Goal: Information Seeking & Learning: Learn about a topic

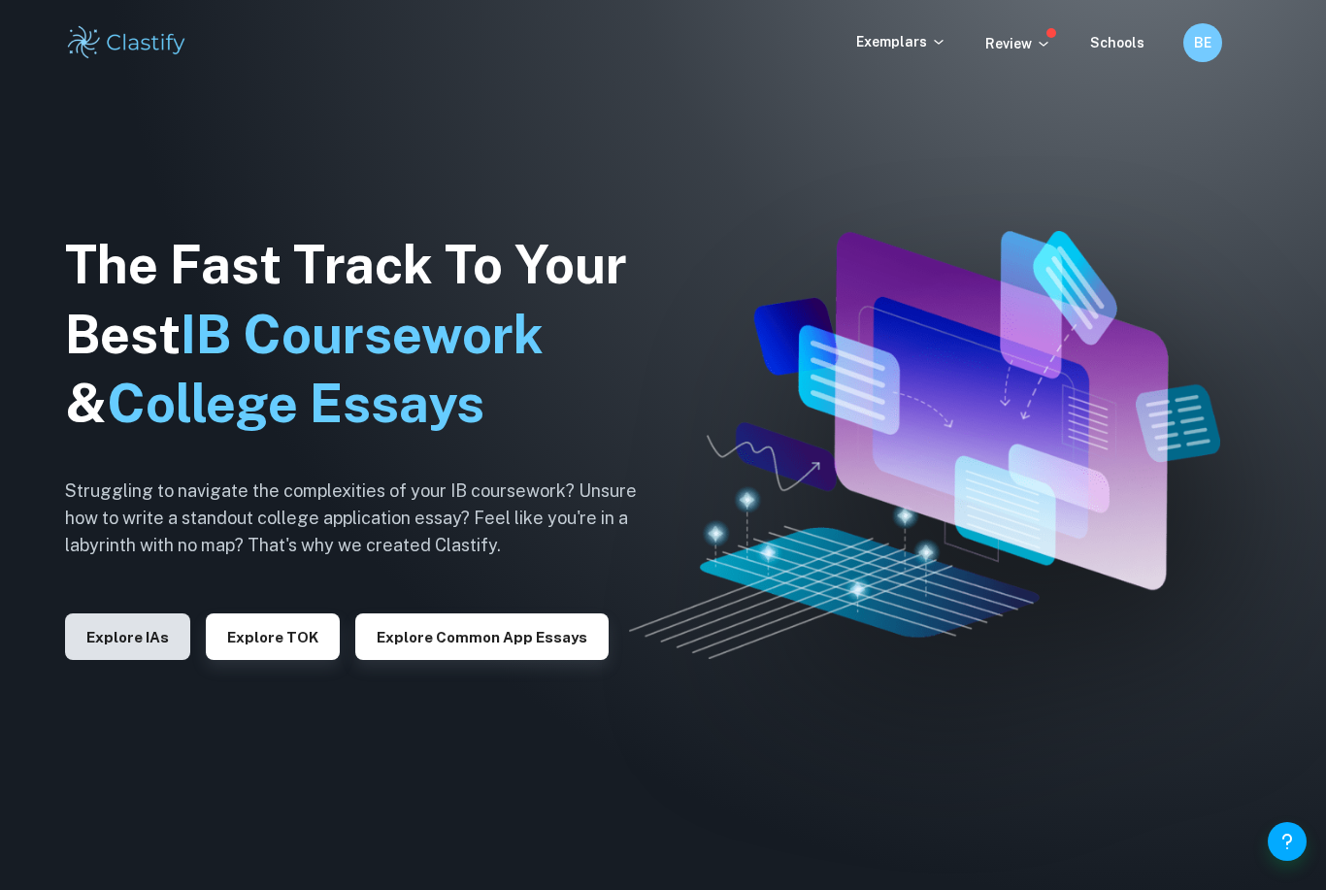
click at [154, 660] on button "Explore IAs" at bounding box center [127, 637] width 125 height 47
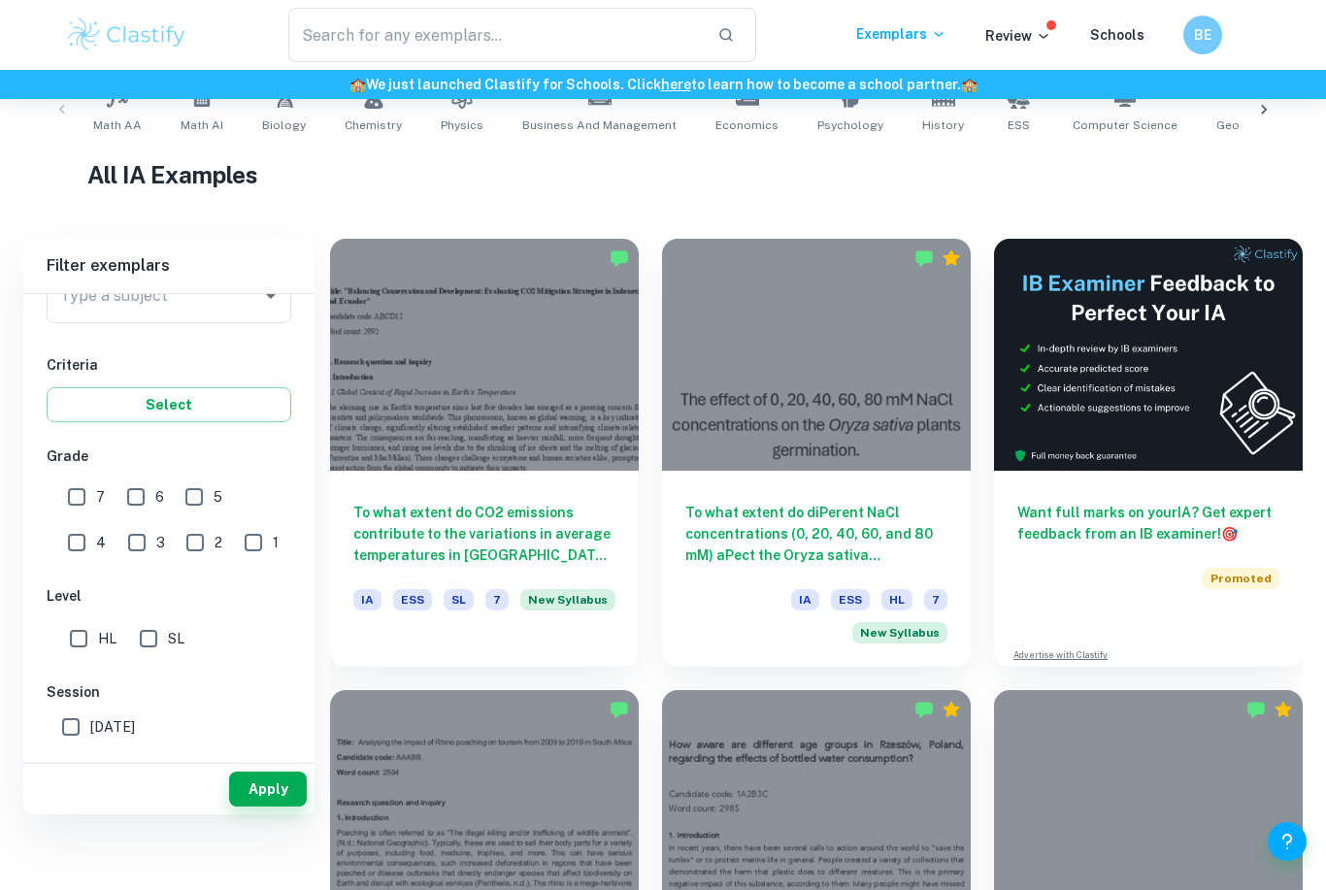
scroll to position [344, 0]
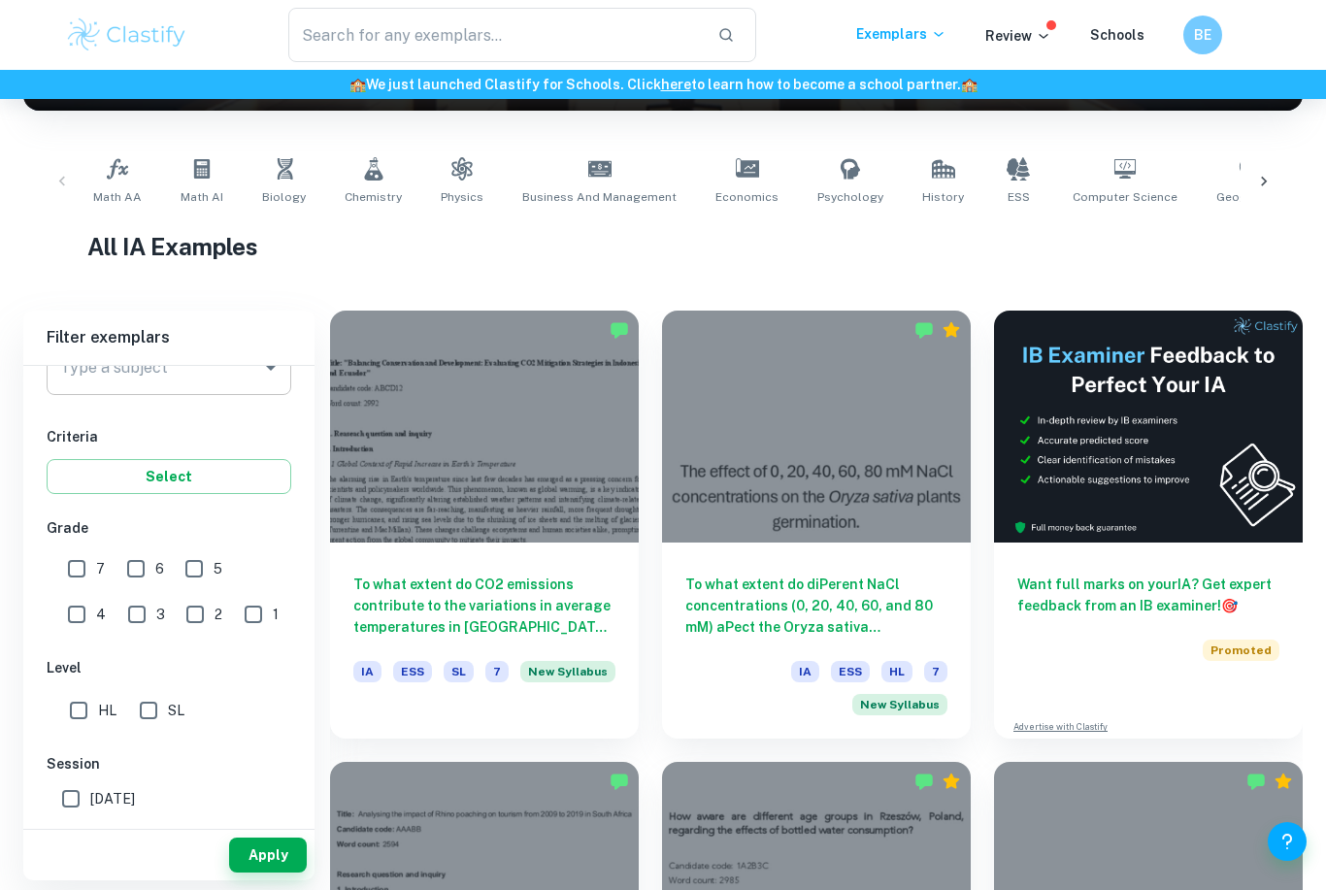
click at [250, 377] on input "Type a subject" at bounding box center [154, 368] width 198 height 37
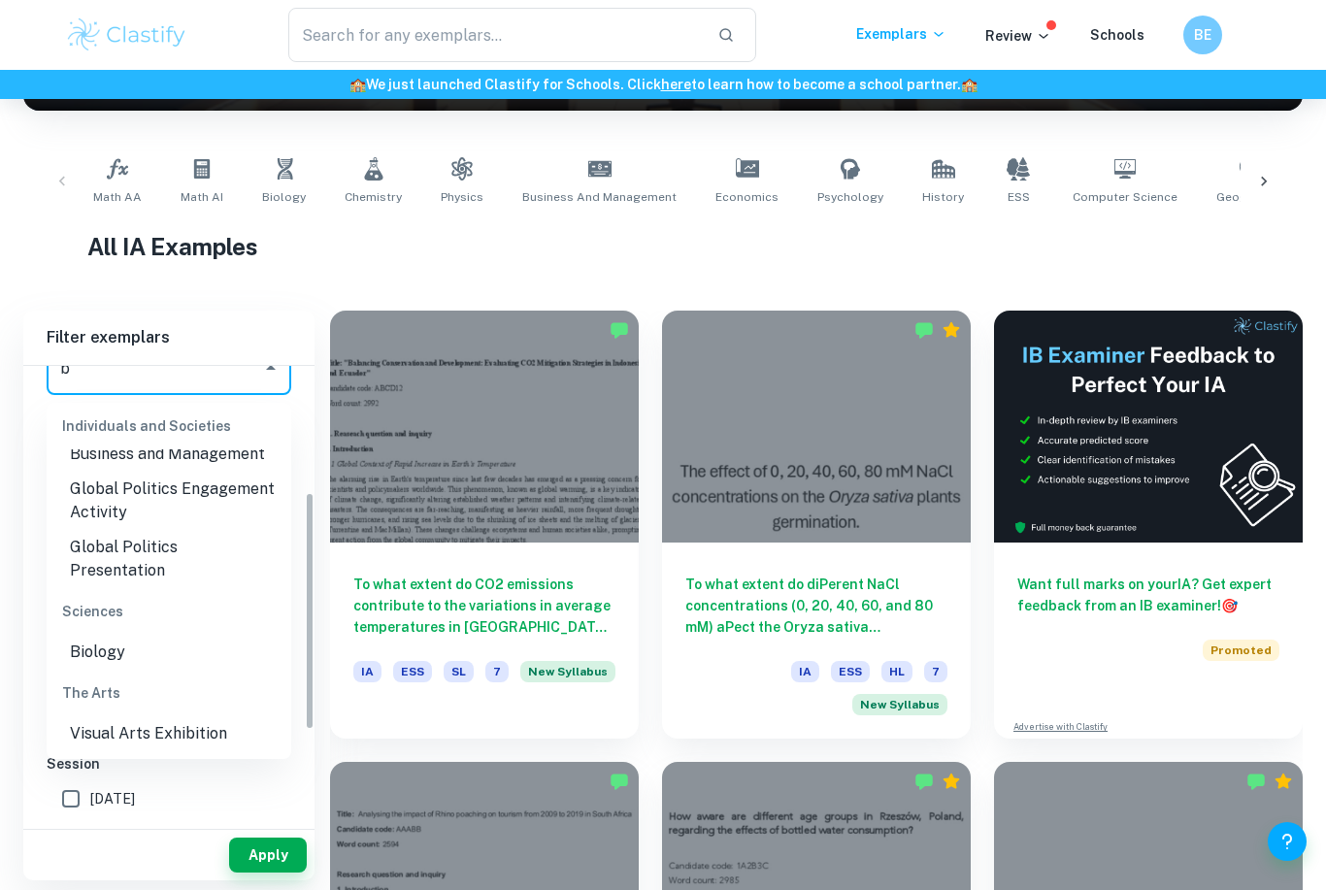
scroll to position [274, 0]
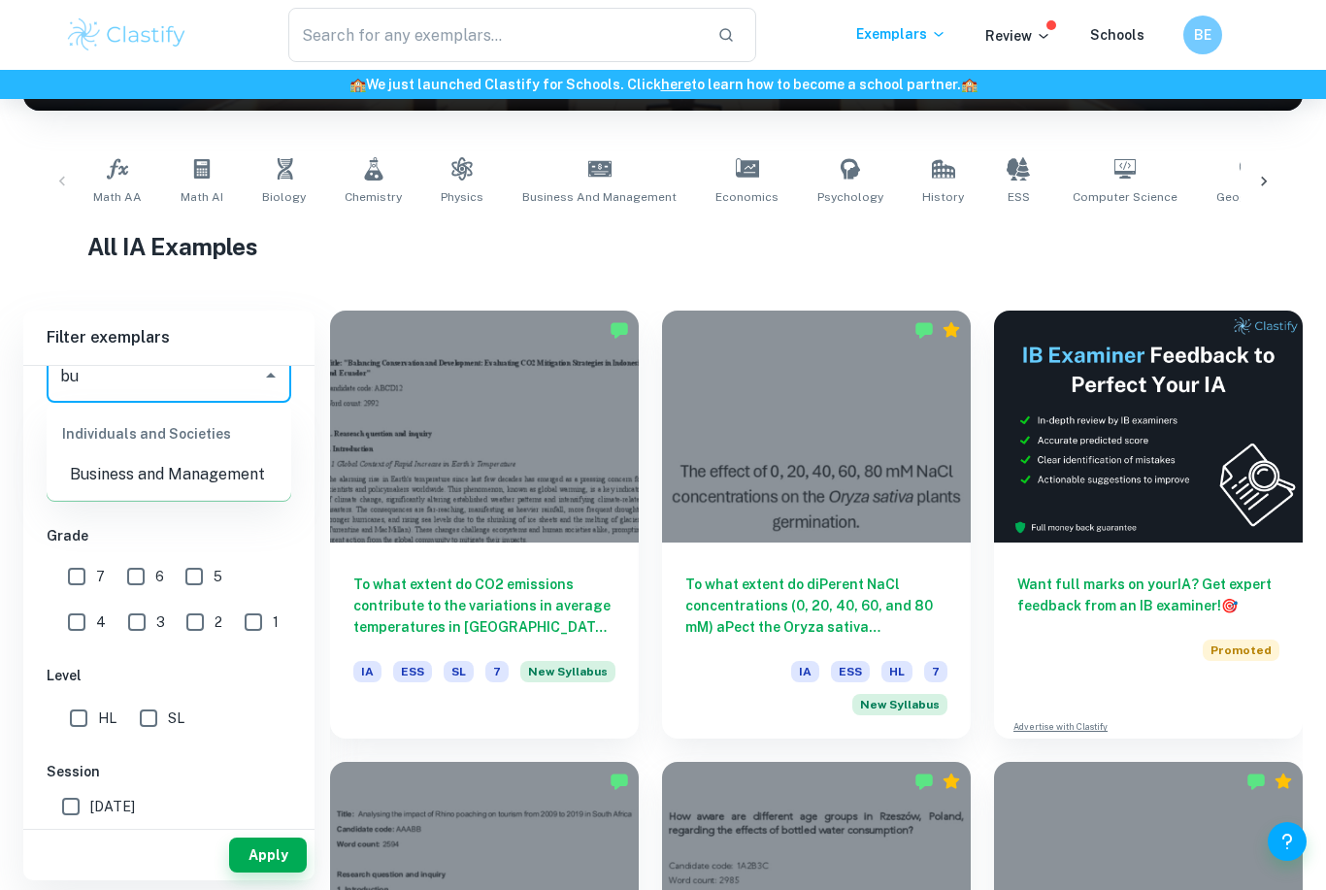
click at [225, 471] on li "Business and Management" at bounding box center [169, 474] width 245 height 35
type input "Business and Management"
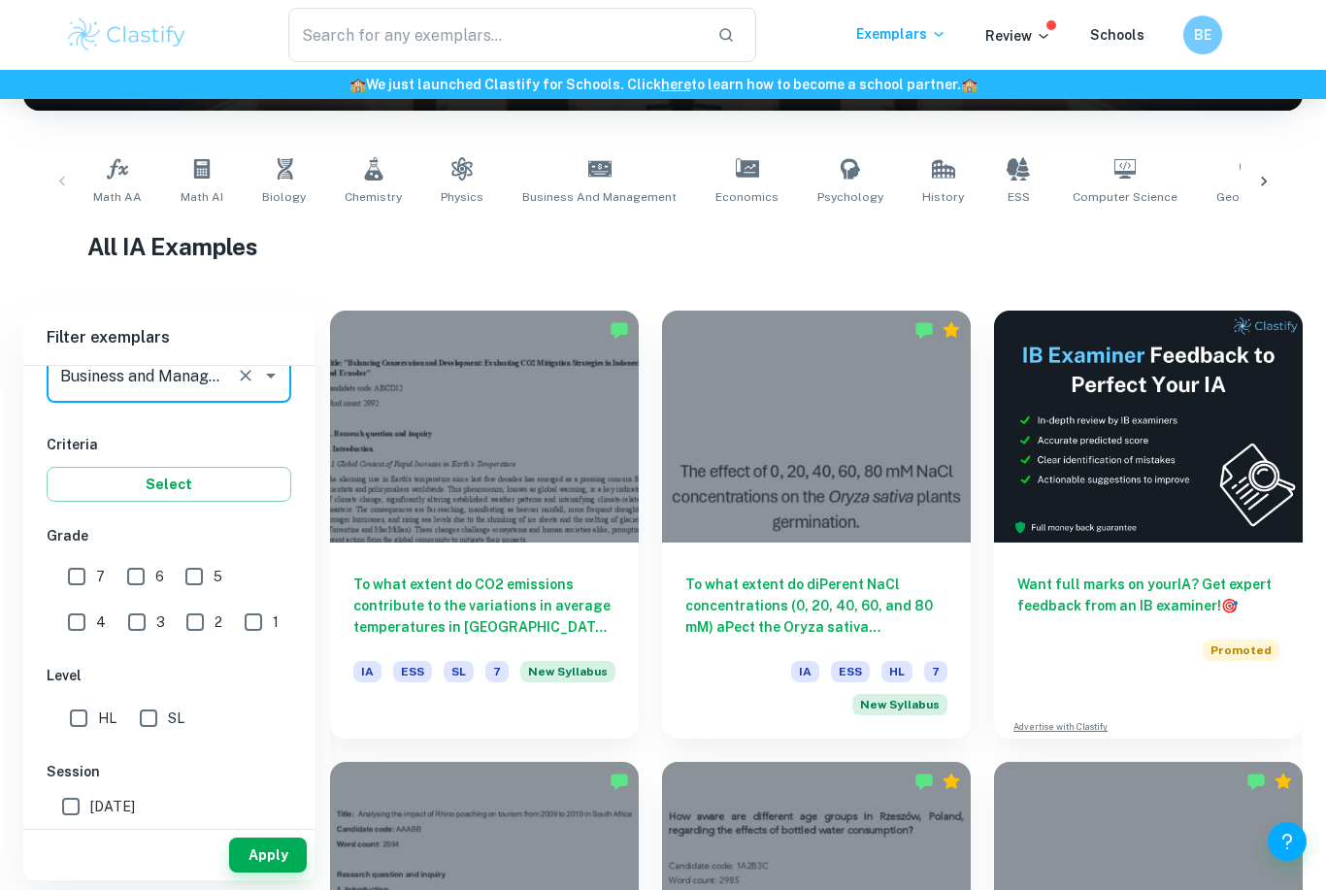
click at [77, 566] on input "7" at bounding box center [76, 576] width 39 height 39
checkbox input "true"
click at [157, 727] on input "SL" at bounding box center [148, 718] width 39 height 39
checkbox input "true"
click at [277, 873] on button "Apply" at bounding box center [268, 855] width 78 height 35
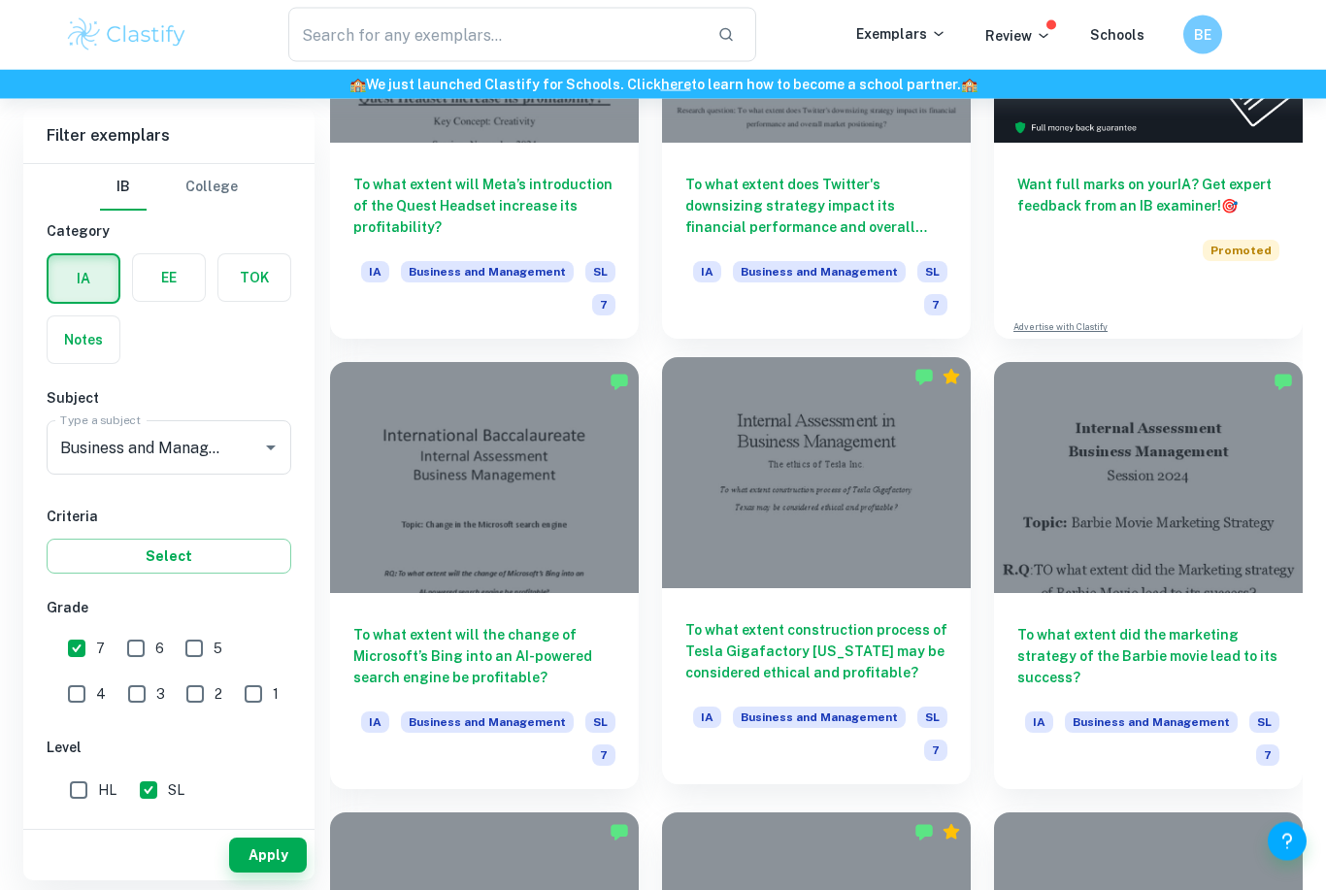
scroll to position [744, 0]
click at [824, 616] on div "To what extent construction process of Tesla Gigafactory [US_STATE] may be cons…" at bounding box center [816, 686] width 309 height 196
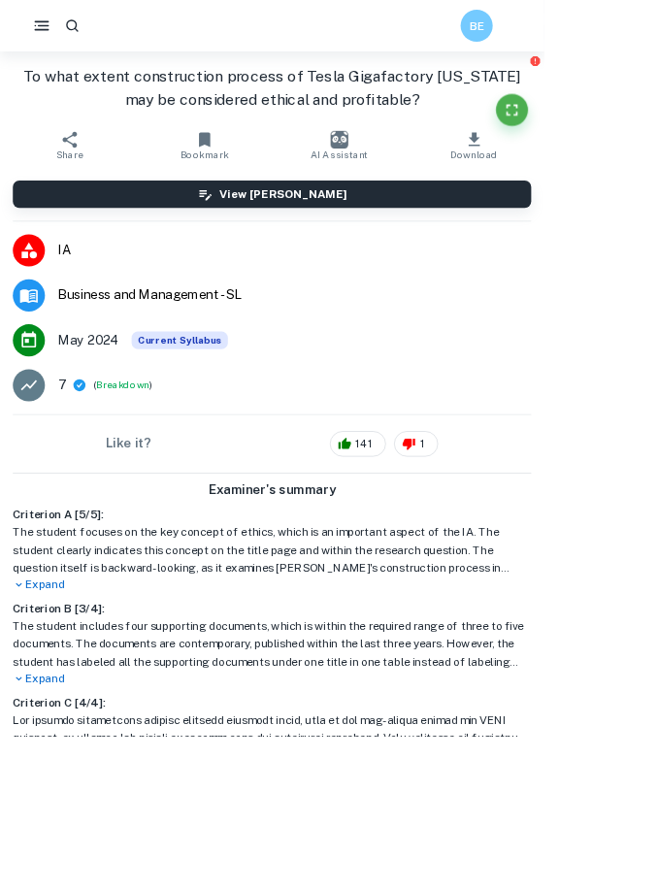
scroll to position [2089, 0]
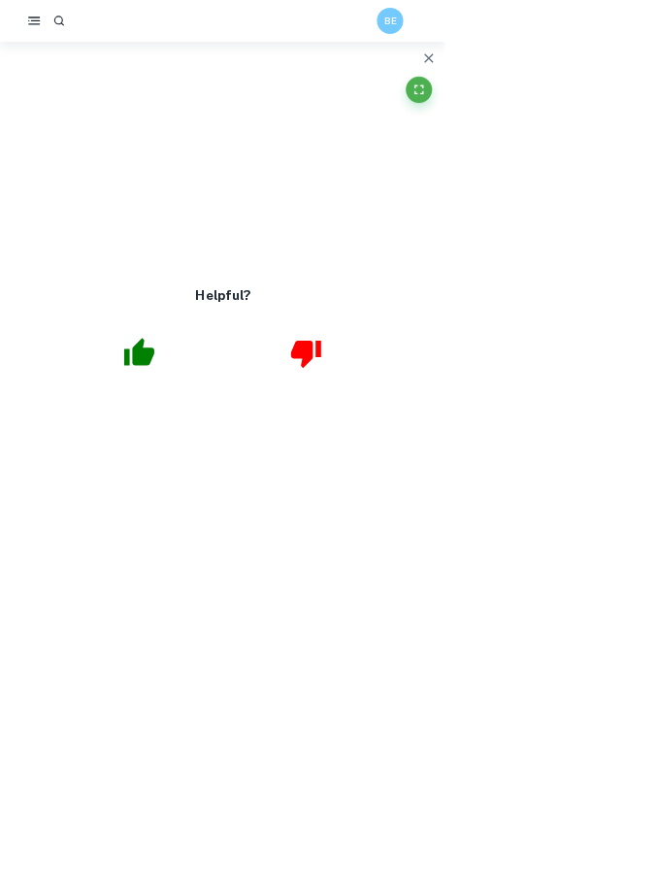
click at [653, 77] on button "button" at bounding box center [634, 86] width 39 height 39
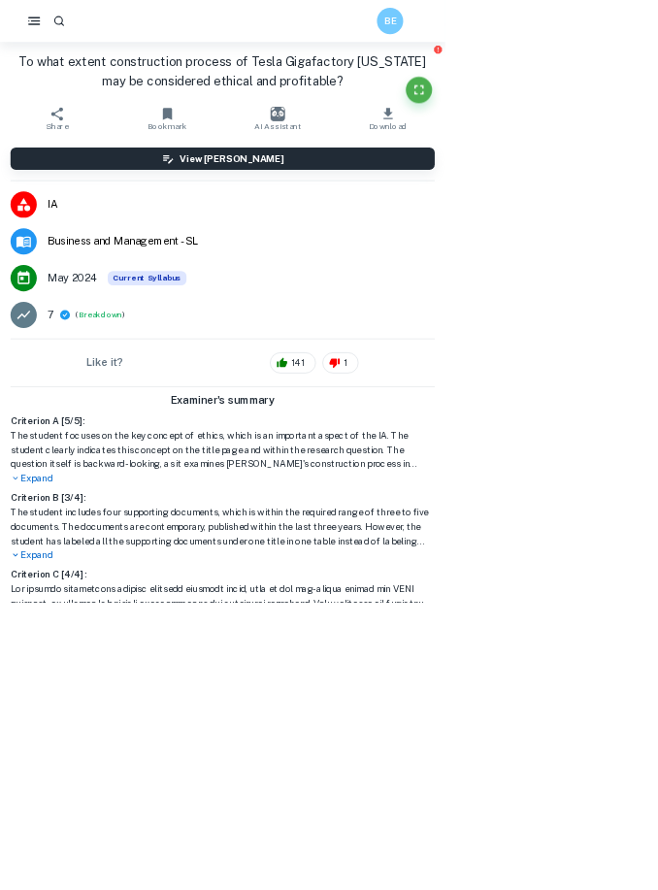
scroll to position [4546, 0]
click at [639, 118] on button "Fullscreen" at bounding box center [619, 133] width 39 height 39
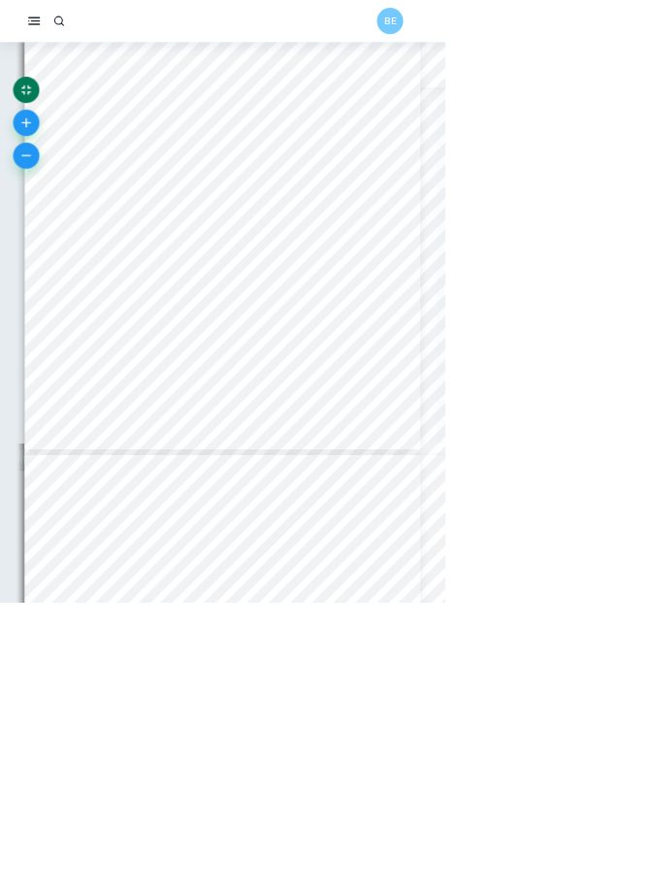
scroll to position [4639, 71]
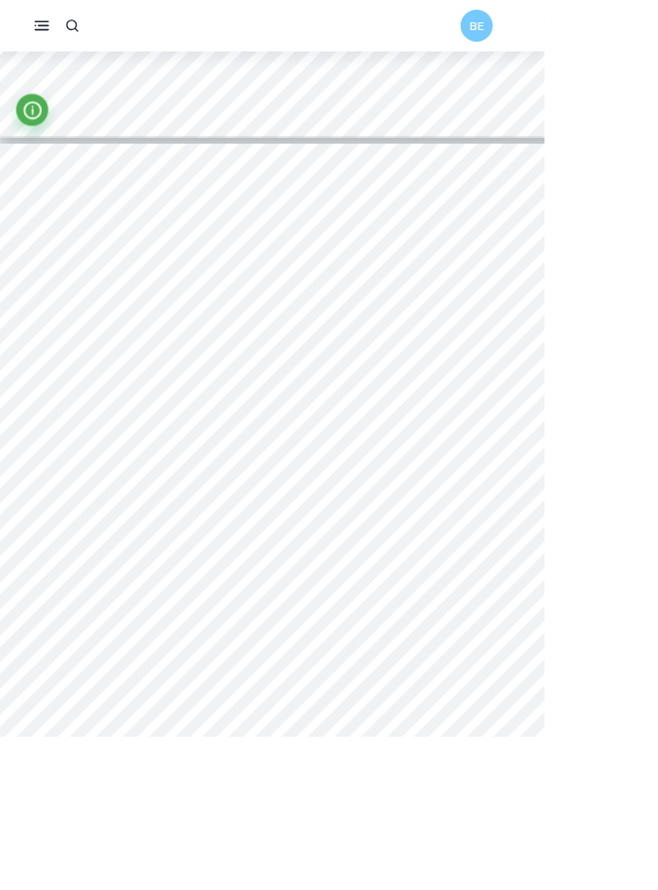
click at [463, 602] on div "Page 3 1. Introduction Tesla Inc. is an American electric car manufacturer, fou…" at bounding box center [397, 736] width 794 height 1124
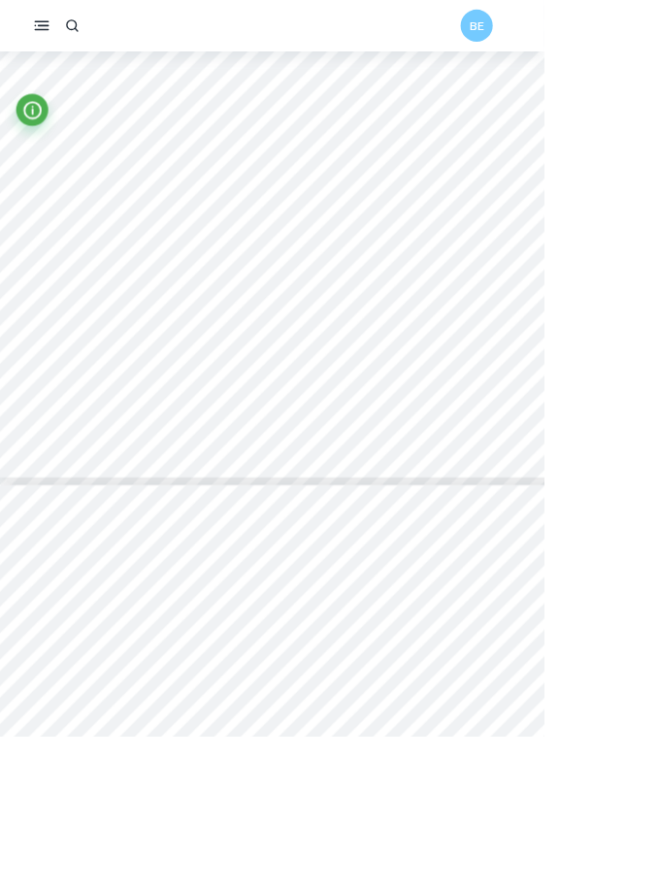
type input "4"
